Goal: Transaction & Acquisition: Purchase product/service

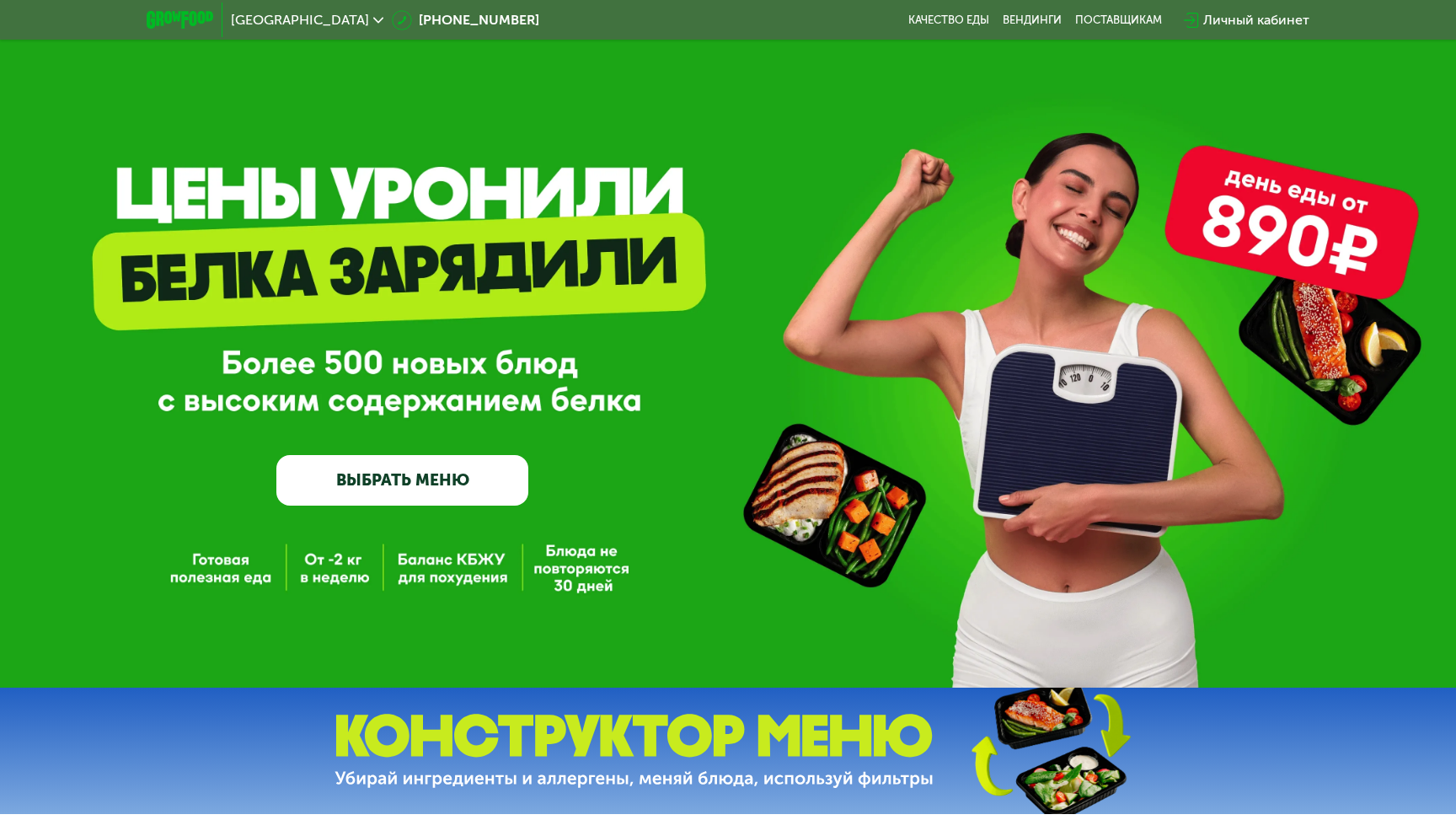
click at [317, 487] on link "ВЫБРАТЬ МЕНЮ" at bounding box center [403, 479] width 252 height 51
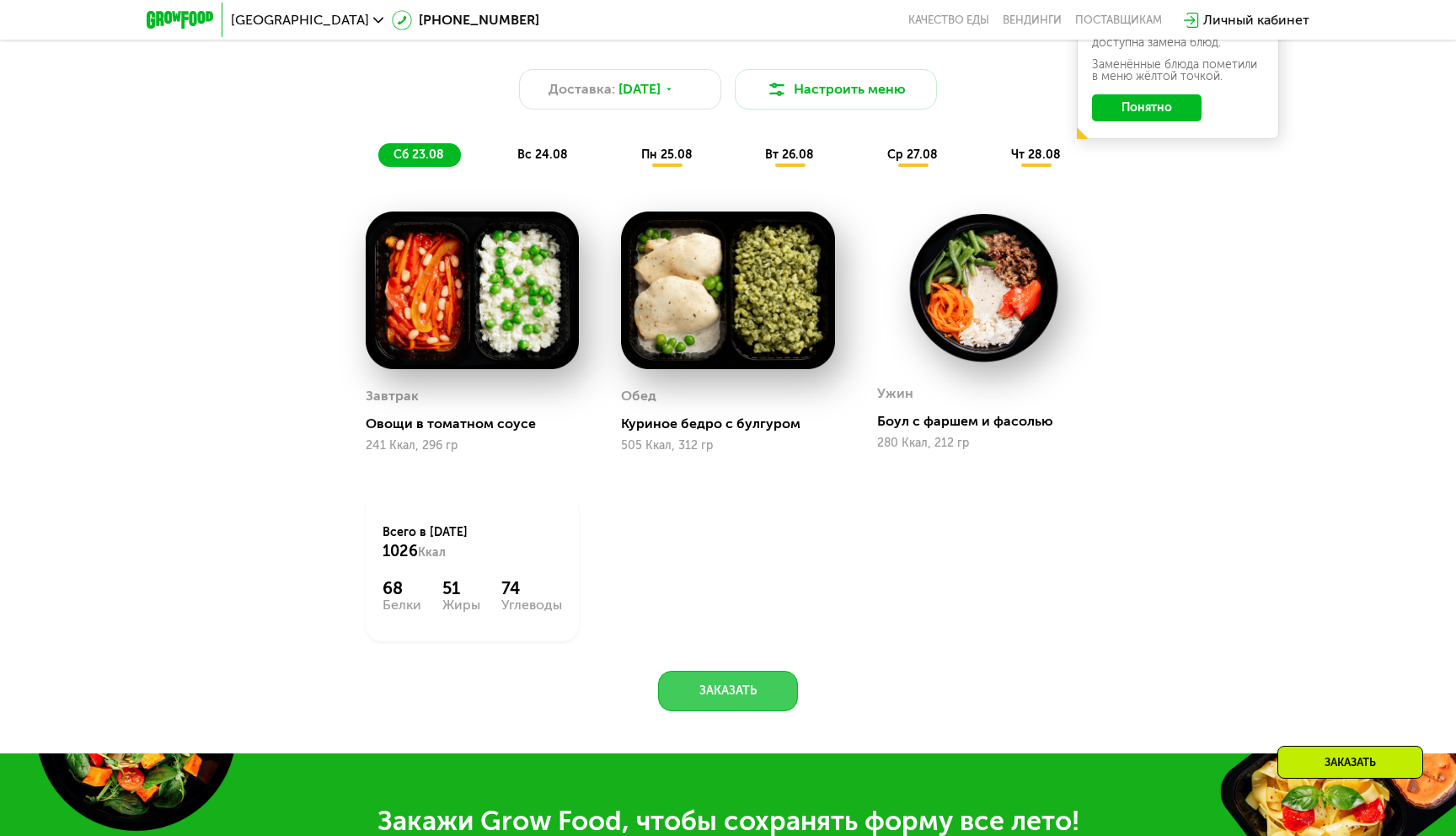
click at [747, 698] on button "Заказать" at bounding box center [728, 691] width 140 height 40
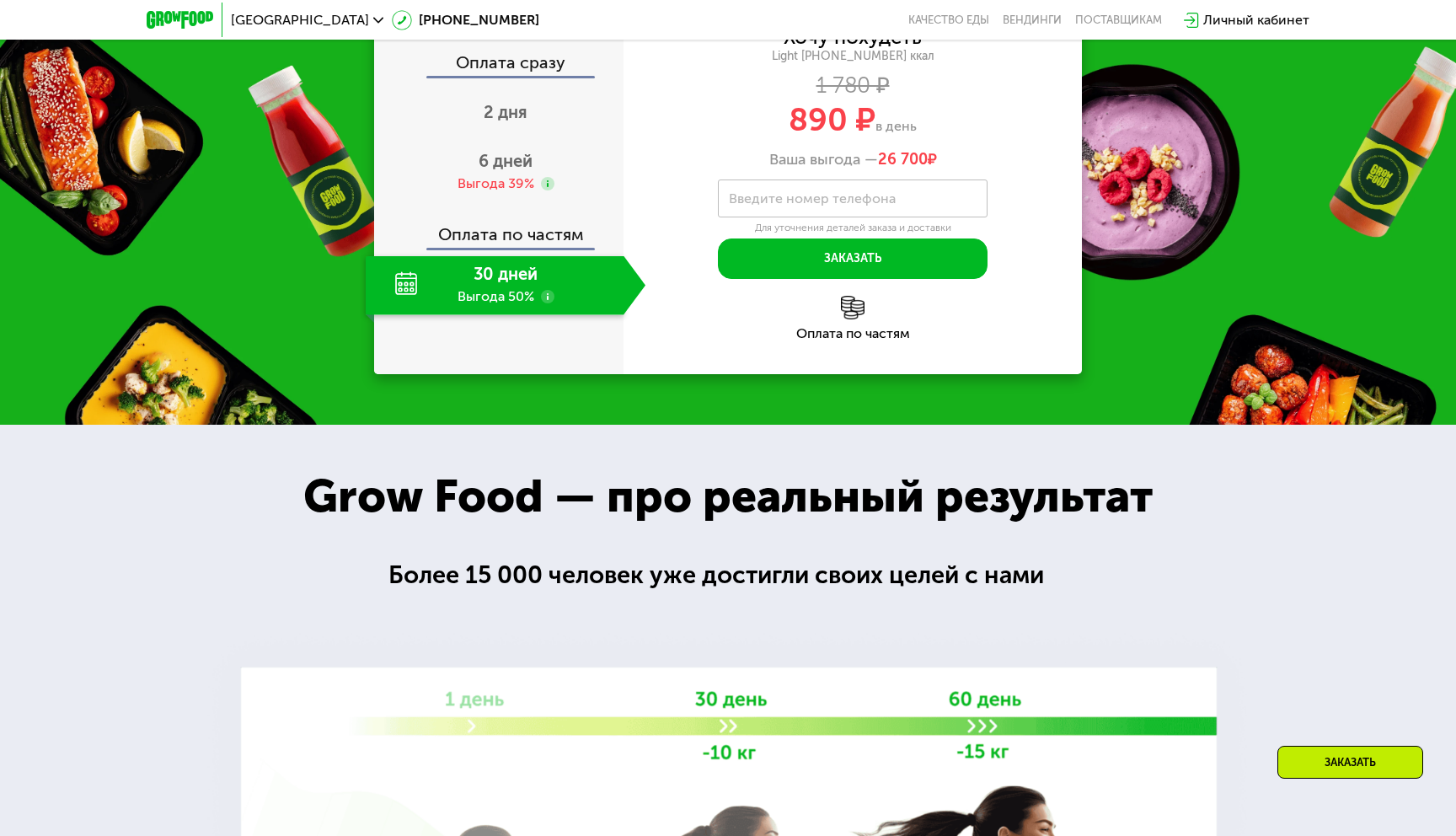
scroll to position [1572, 0]
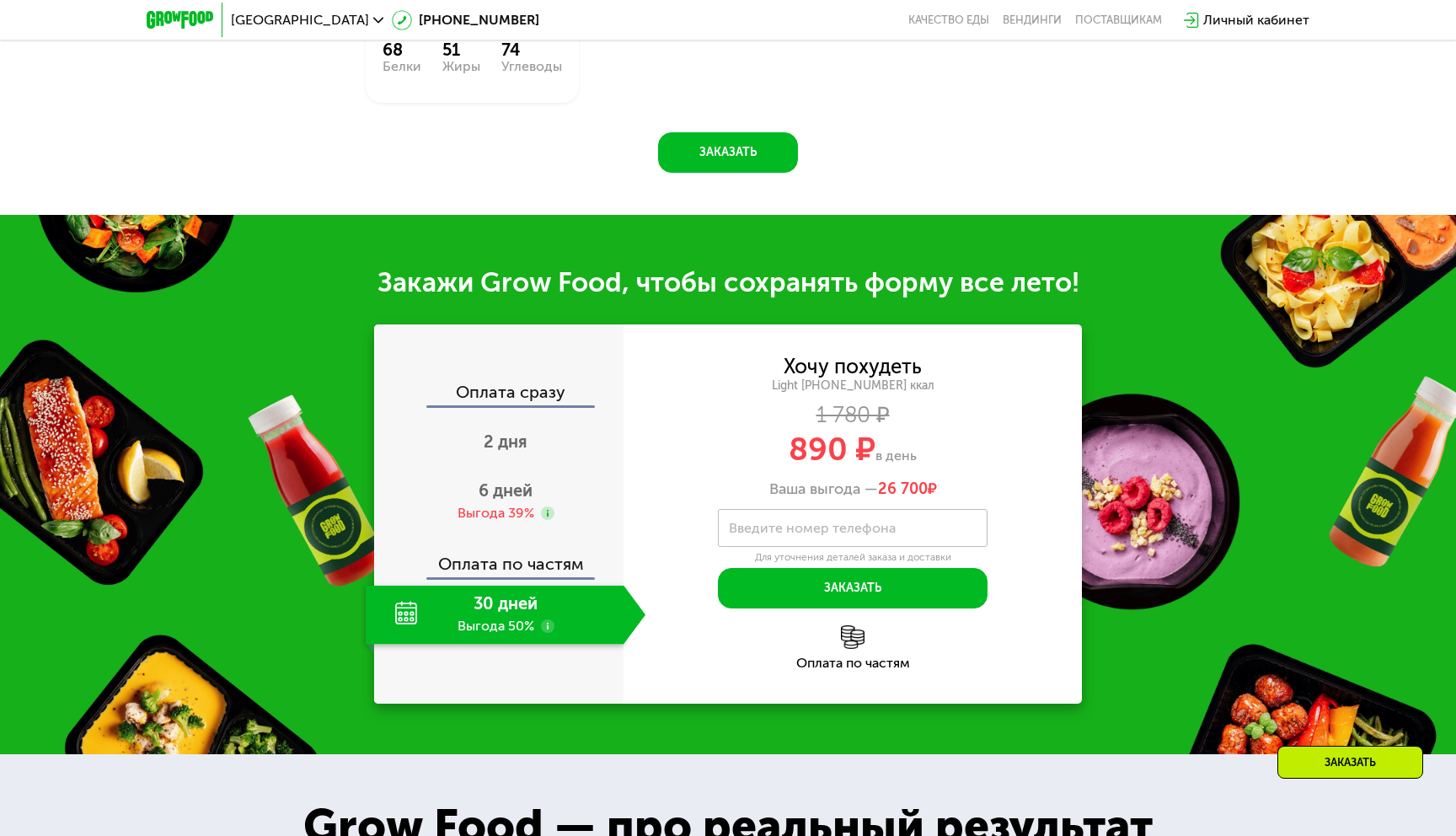
click at [760, 505] on div "Хочу похудеть Light [PHONE_NUMBER] ккал 1 780 ₽ 890 ₽ в день Ваша выгода — 26 7…" at bounding box center [852, 483] width 458 height 252
click at [760, 528] on label "Введите номер телефона" at bounding box center [812, 528] width 167 height 10
click at [760, 528] on input "Введите номер телефона" at bounding box center [852, 527] width 269 height 37
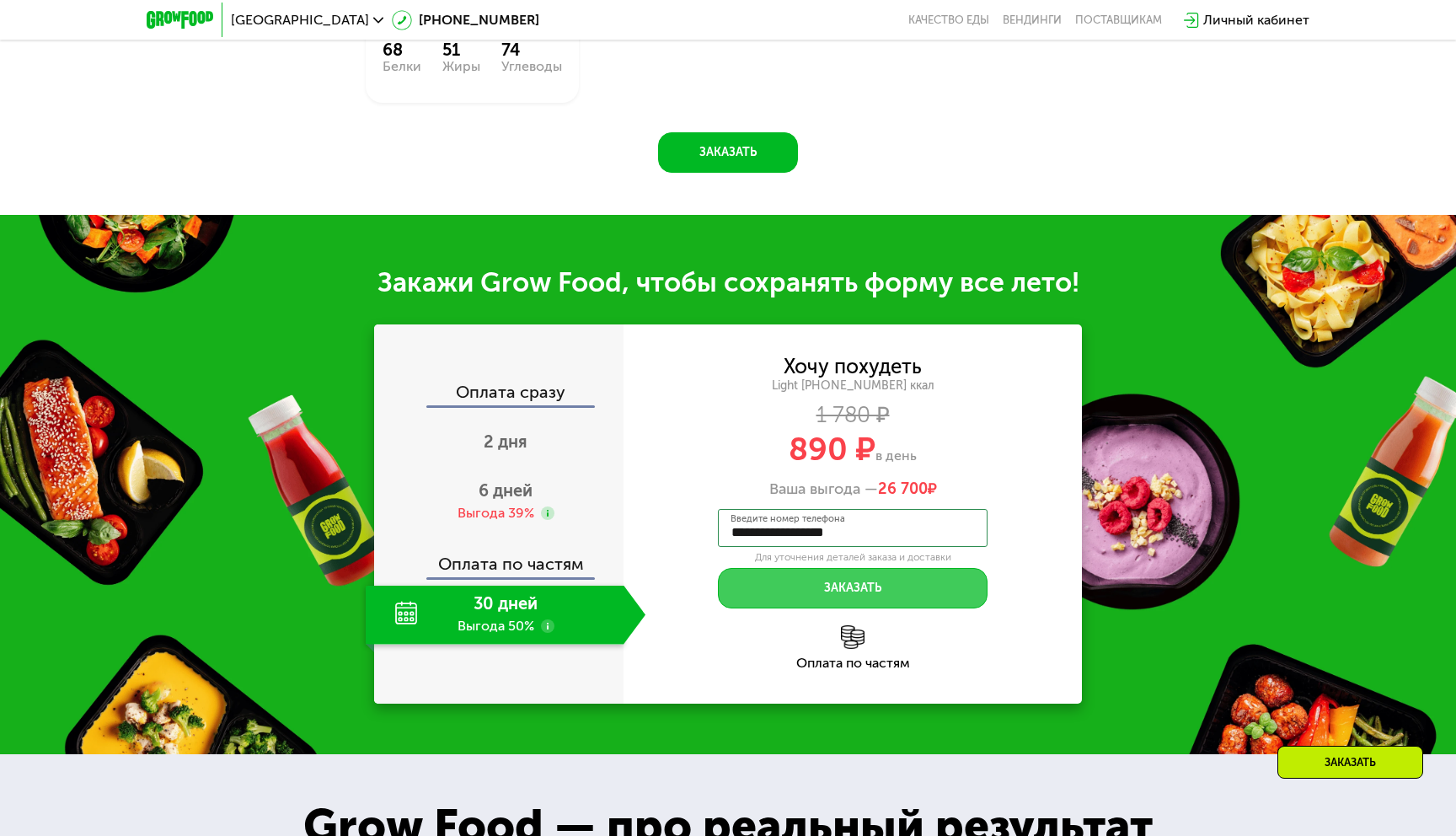
type input "**********"
click at [802, 595] on button "Заказать" at bounding box center [852, 588] width 269 height 40
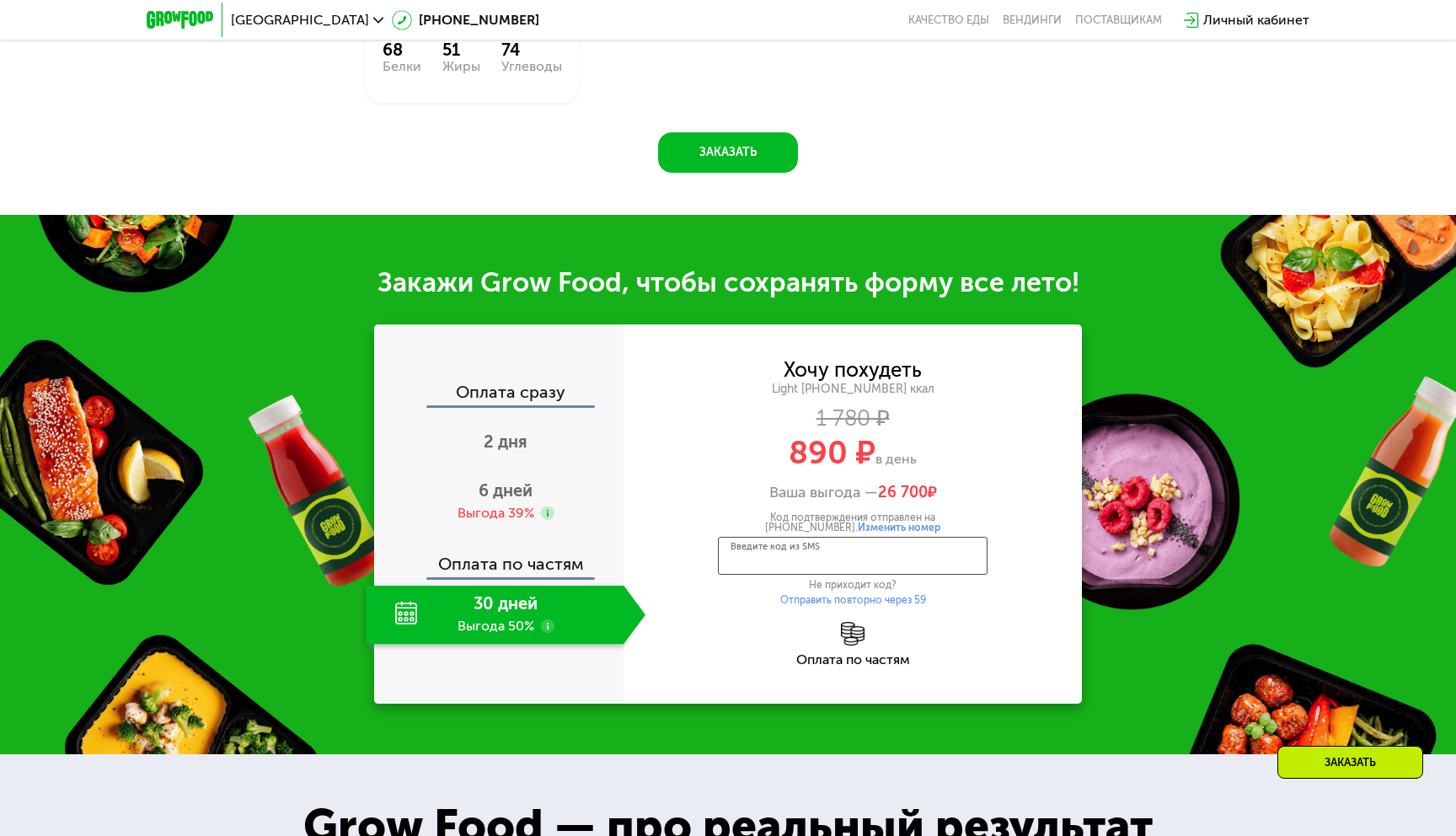
click at [769, 553] on input "Введите код из SMS" at bounding box center [852, 554] width 269 height 37
type input "****"
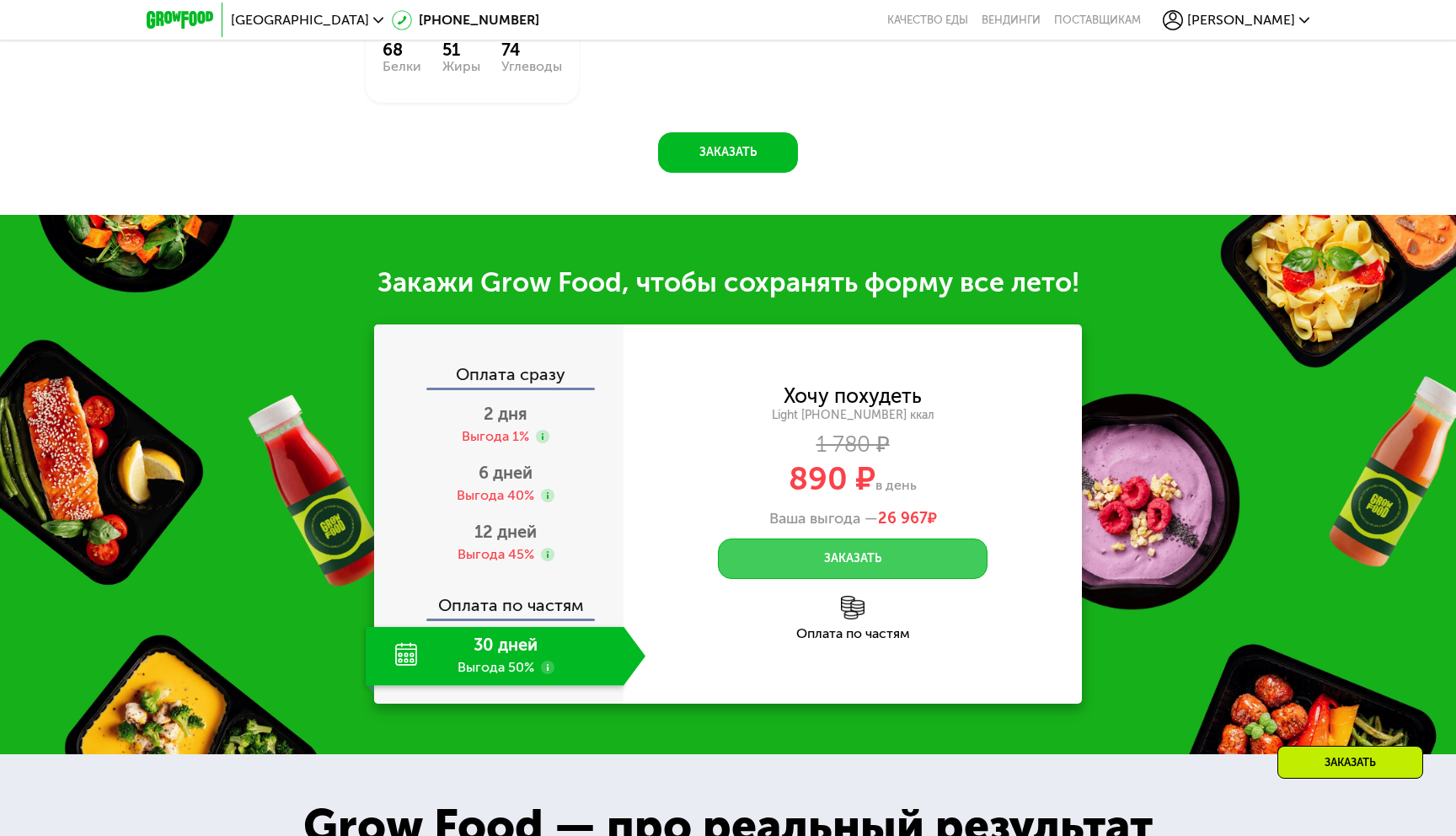
click at [880, 554] on button "Заказать" at bounding box center [852, 558] width 269 height 40
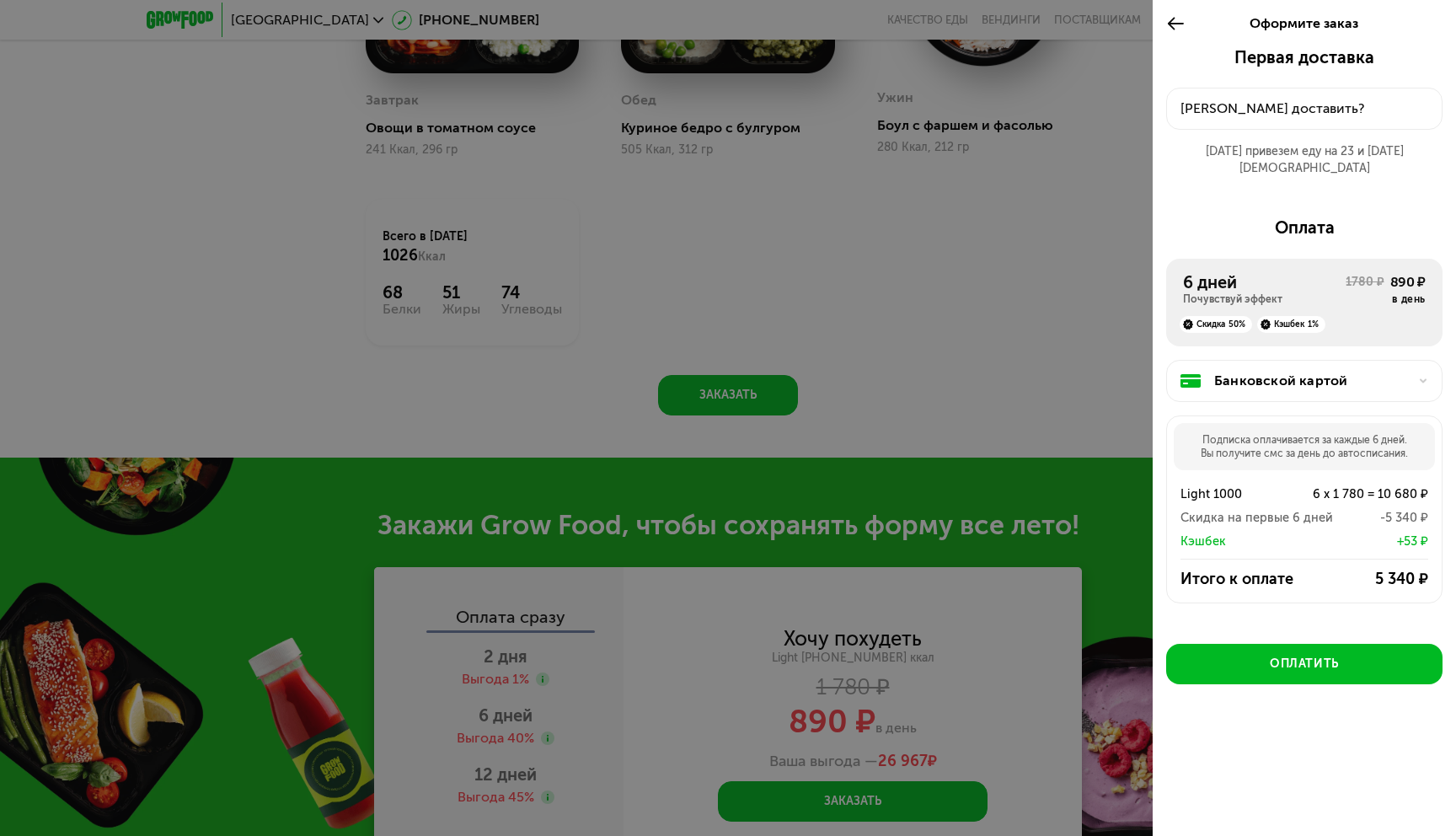
scroll to position [1189, 0]
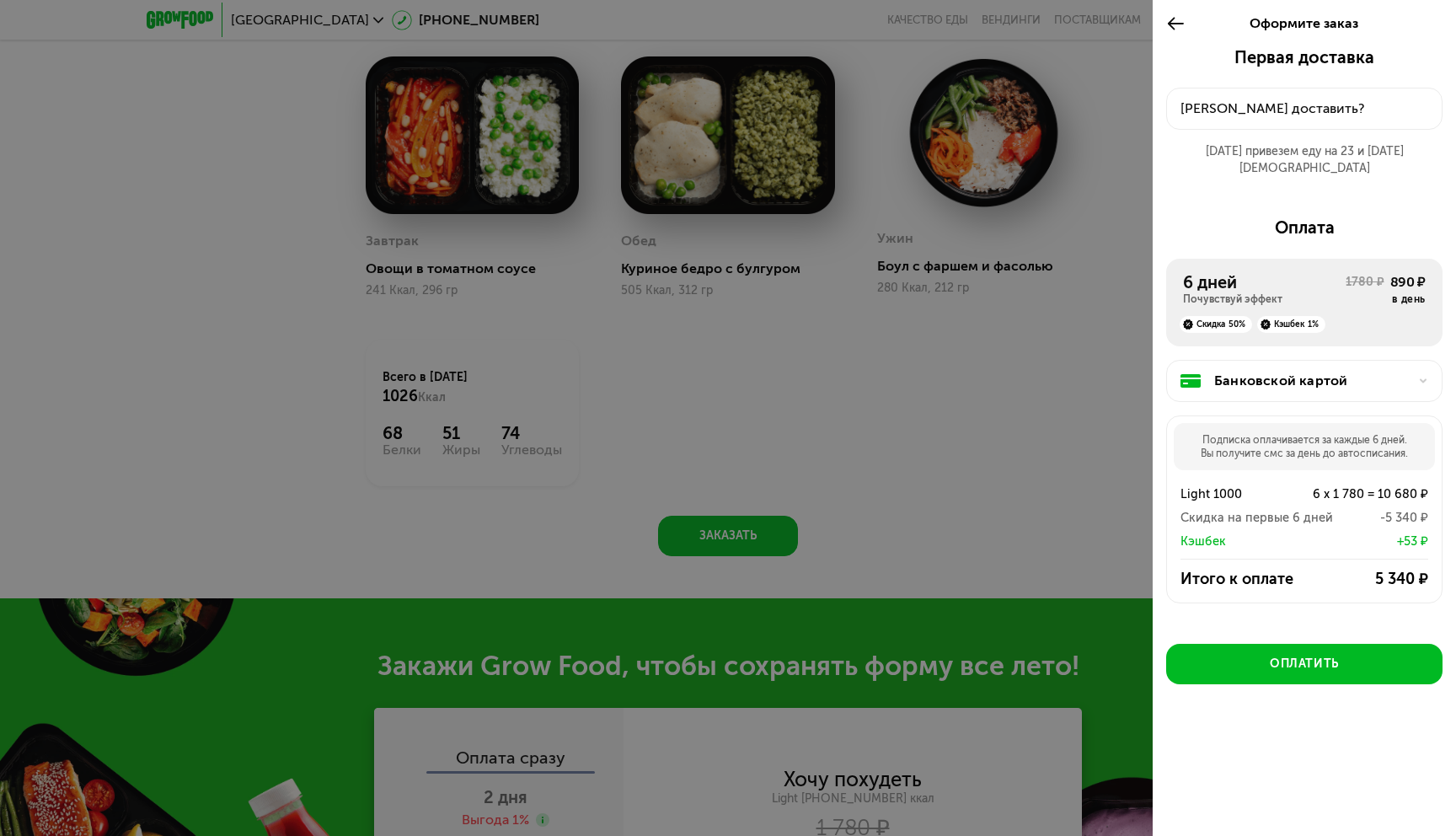
click at [1334, 371] on div "Банковской картой" at bounding box center [1311, 381] width 194 height 20
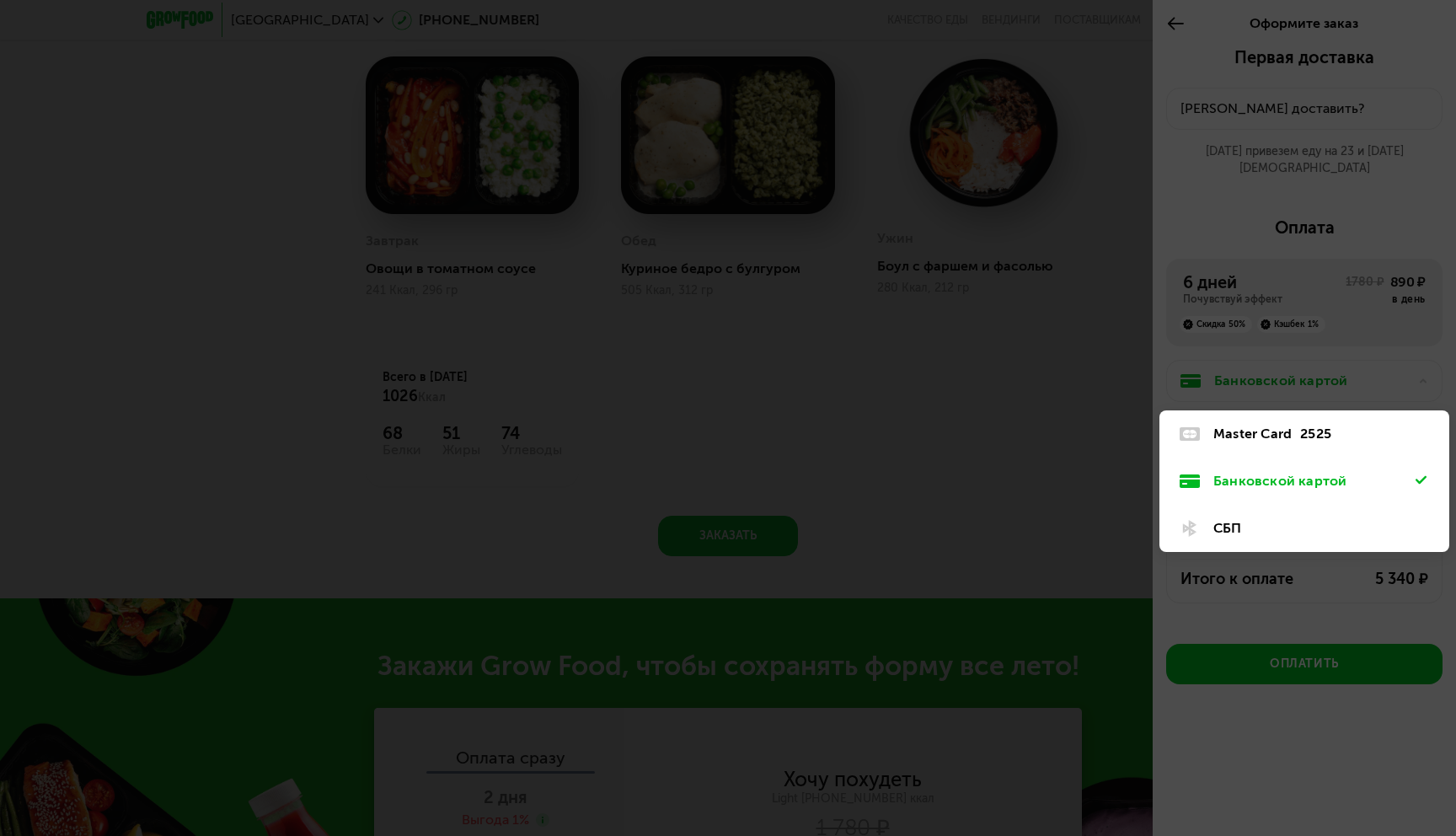
click at [1031, 351] on div at bounding box center [728, 418] width 1456 height 836
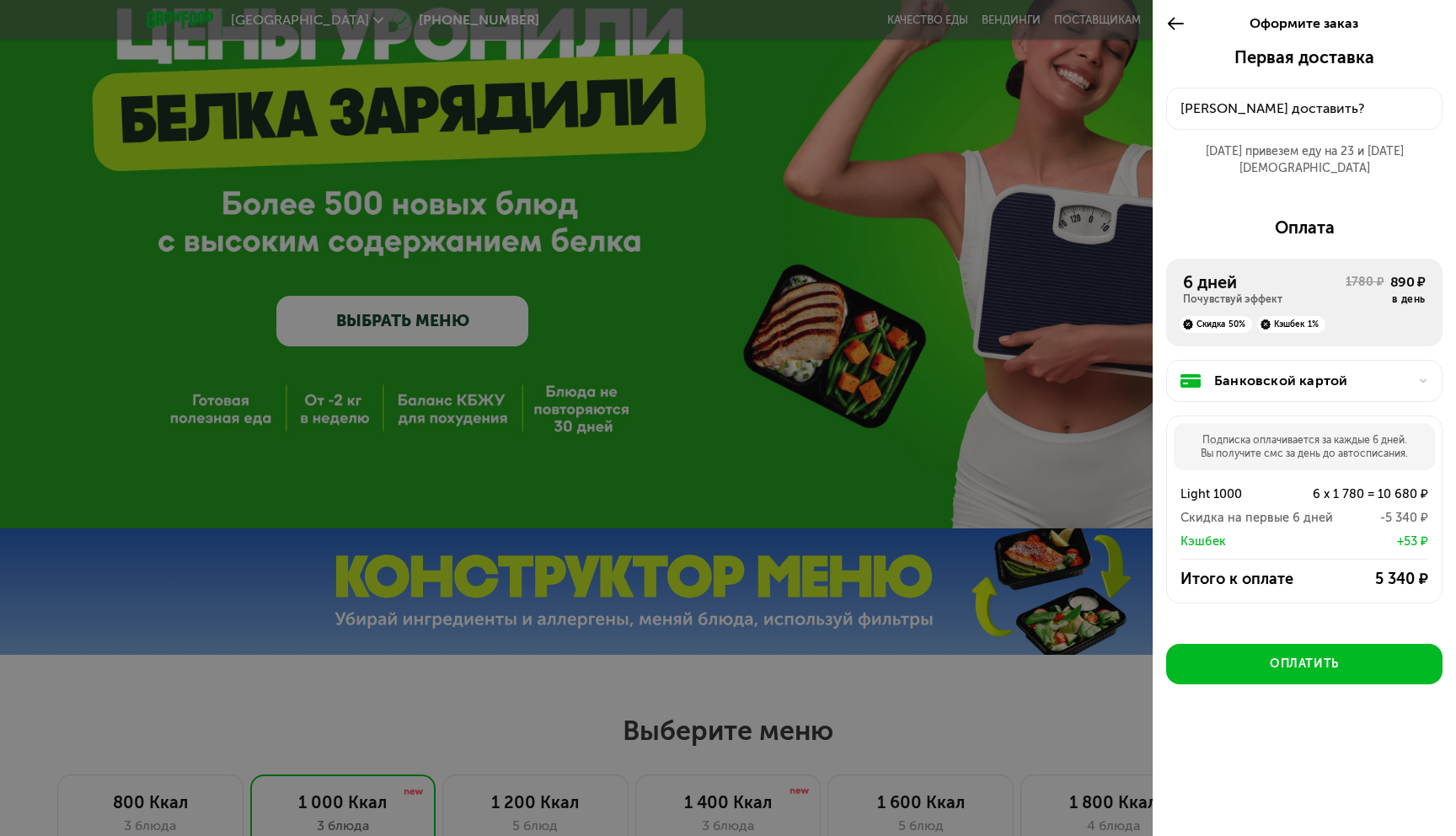
scroll to position [158, 0]
click at [999, 399] on div at bounding box center [728, 418] width 1456 height 836
